Goal: Use online tool/utility

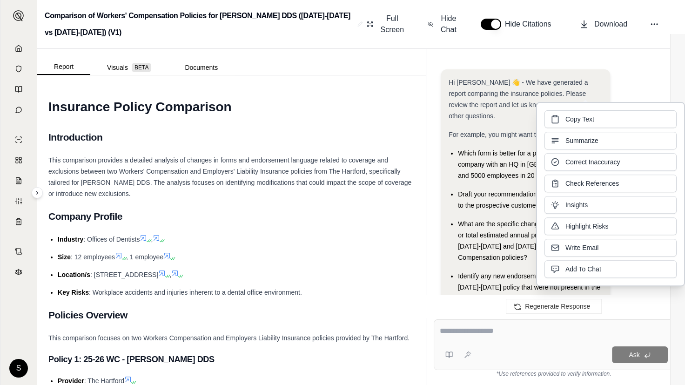
scroll to position [2713, 0]
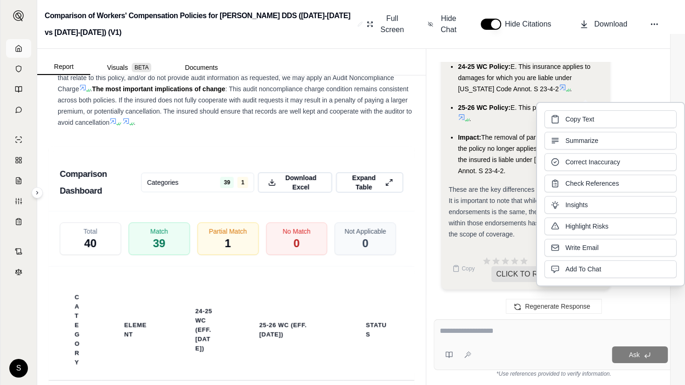
click at [19, 49] on polyline at bounding box center [19, 49] width 2 height 3
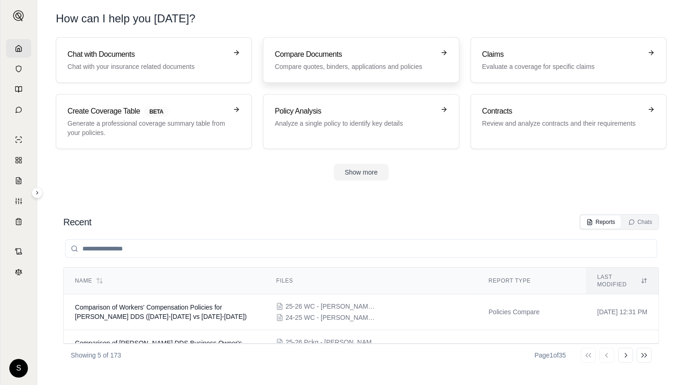
click at [343, 69] on p "Compare quotes, binders, applications and policies" at bounding box center [355, 66] width 160 height 9
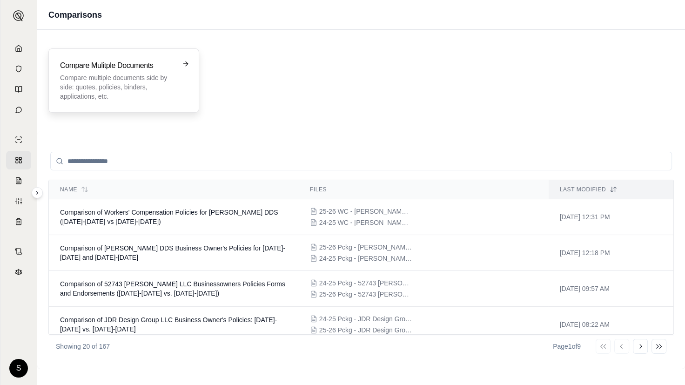
click at [107, 87] on p "Compare multiple documents side by side: quotes, policies, binders, application…" at bounding box center [117, 87] width 115 height 28
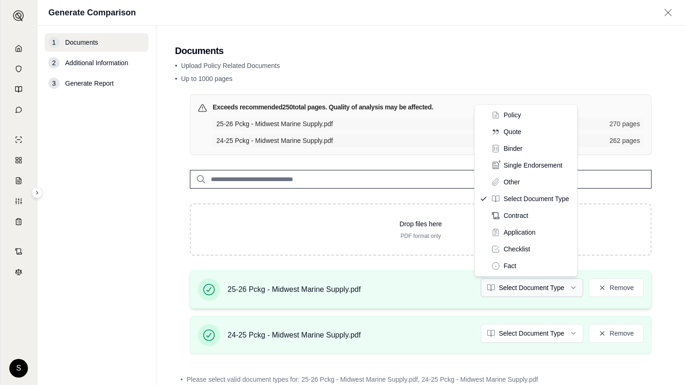
click at [545, 289] on html "S Generate Comparison 1 Documents 2 Additional Information 3 Generate Report Do…" at bounding box center [342, 192] width 685 height 385
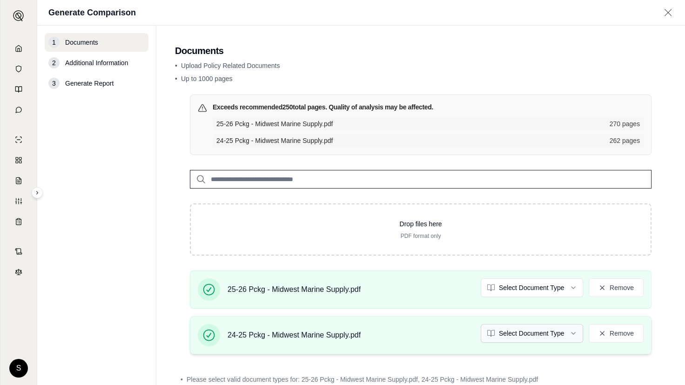
click at [547, 337] on html "S Generate Comparison 1 Documents 2 Additional Information 3 Generate Report Do…" at bounding box center [342, 192] width 685 height 385
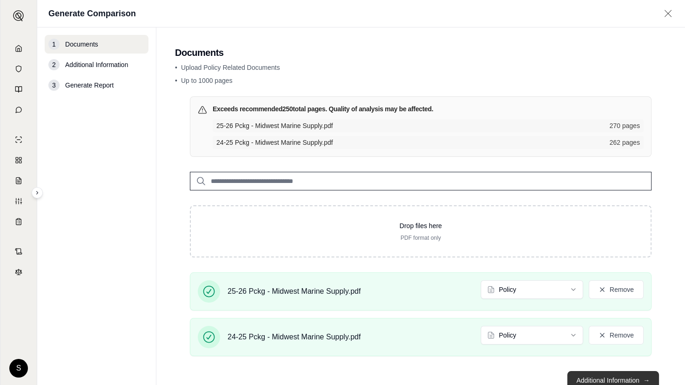
drag, startPoint x: 620, startPoint y: 375, endPoint x: 591, endPoint y: 351, distance: 37.0
click at [620, 375] on button "Additional Information →" at bounding box center [613, 380] width 92 height 19
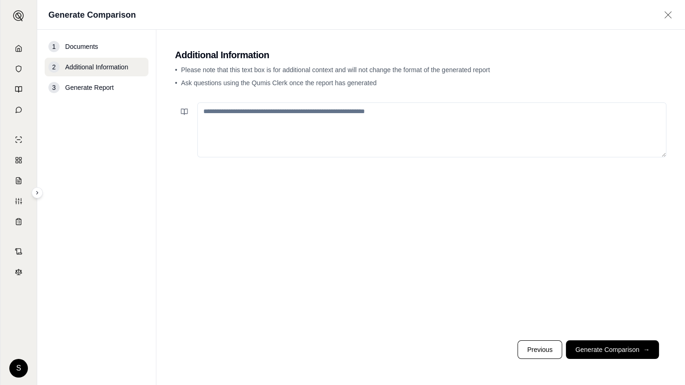
click at [232, 127] on textarea at bounding box center [431, 129] width 469 height 55
paste textarea "**********"
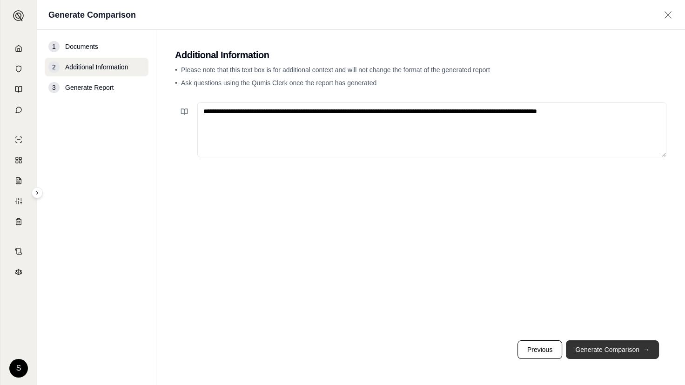
type textarea "**********"
click at [643, 345] on span "→" at bounding box center [646, 349] width 7 height 9
